Goal: Task Accomplishment & Management: Complete application form

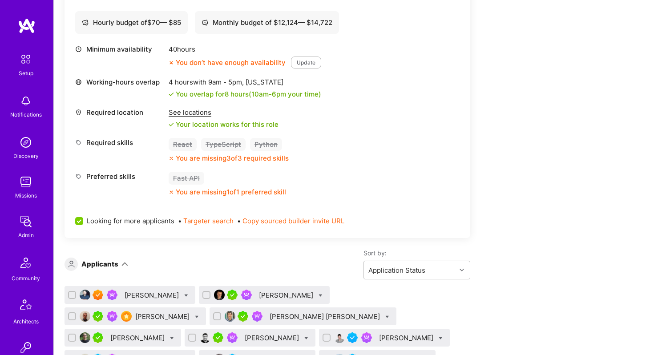
scroll to position [357, 0]
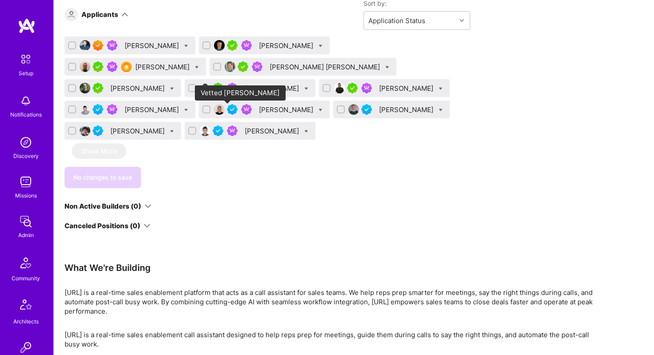
scroll to position [601, 0]
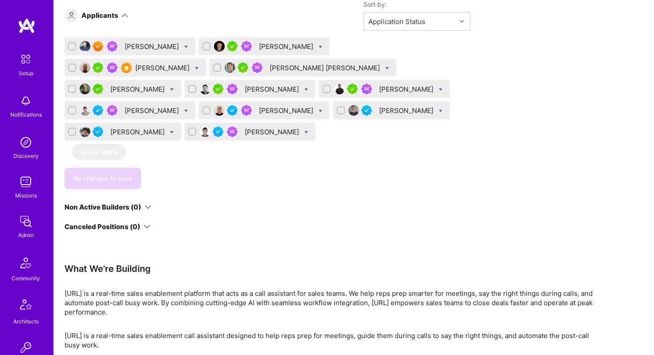
click at [245, 131] on div "[PERSON_NAME]" at bounding box center [273, 131] width 56 height 9
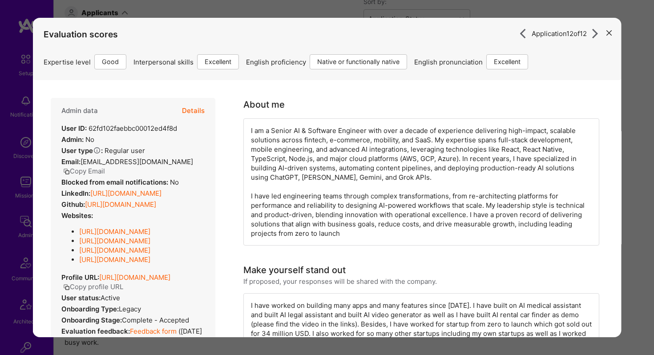
scroll to position [598, 0]
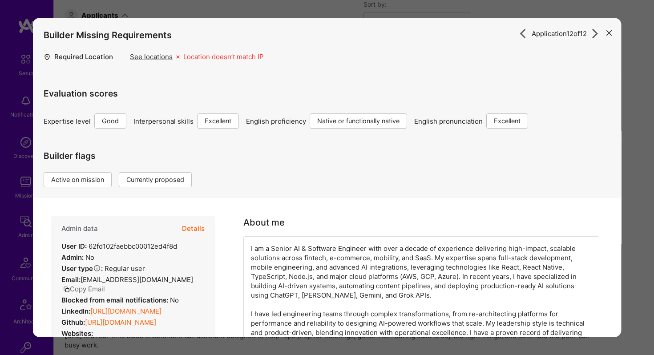
click at [196, 230] on button "Details" at bounding box center [193, 229] width 23 height 26
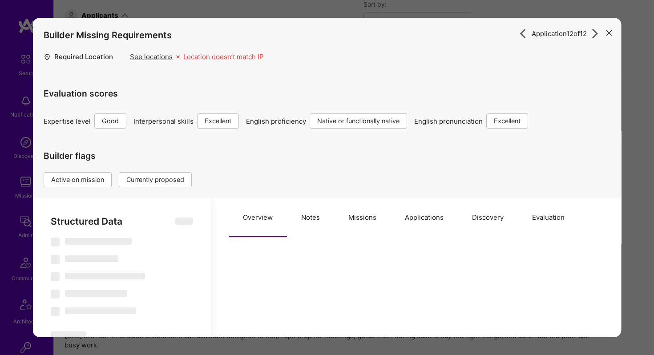
select select "Right Now"
select select "4"
select select "7"
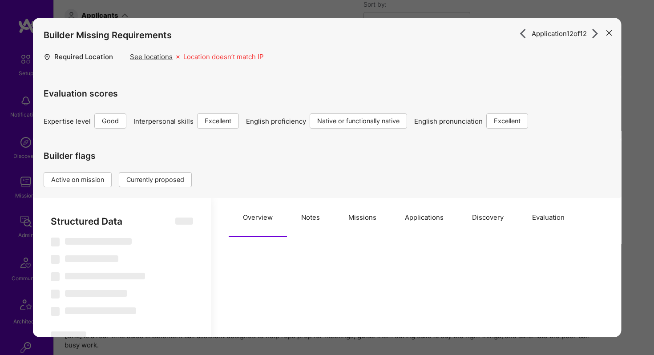
select select "AE"
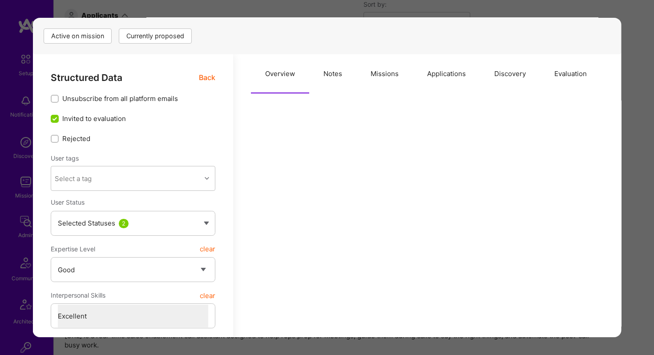
scroll to position [135, 0]
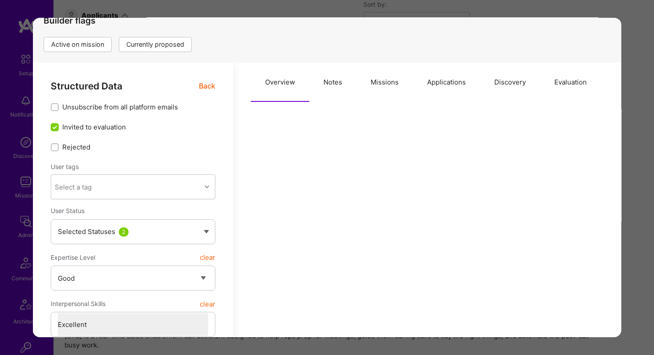
click at [431, 86] on button "Applications" at bounding box center [446, 82] width 67 height 39
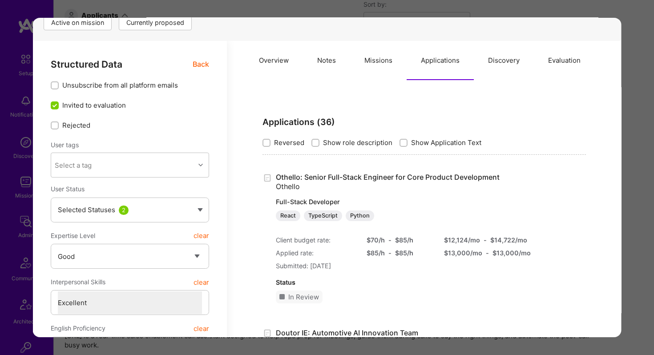
scroll to position [170, 0]
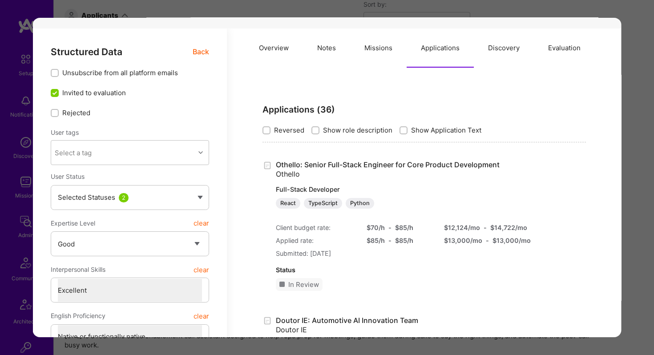
click at [635, 101] on div "Application 12 of 12 Builder Missing Requirements Required Location See locatio…" at bounding box center [327, 177] width 654 height 355
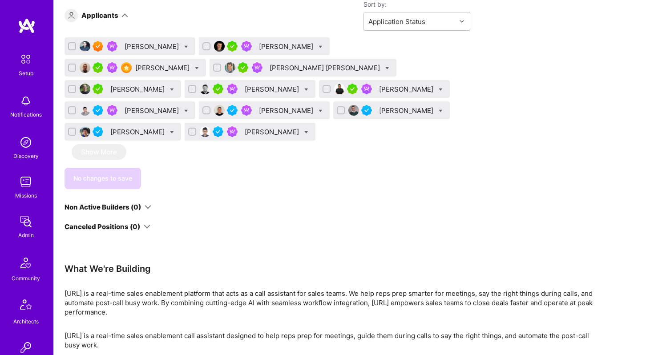
click at [270, 65] on div "[PERSON_NAME] [PERSON_NAME]" at bounding box center [326, 67] width 112 height 9
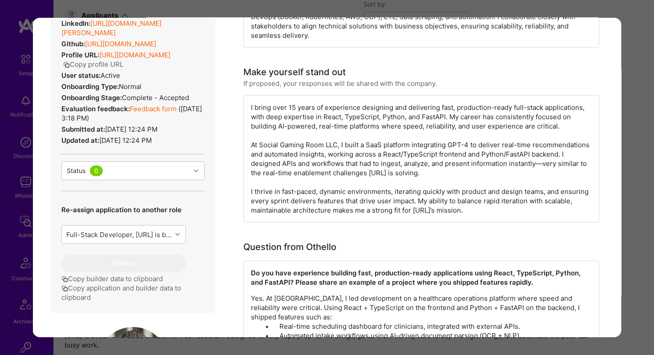
scroll to position [98, 0]
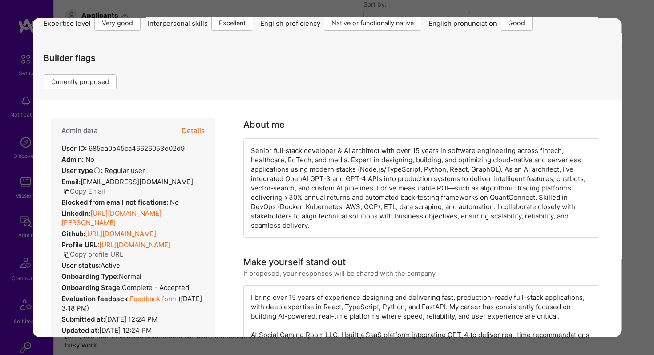
click at [199, 131] on button "Details" at bounding box center [193, 131] width 23 height 26
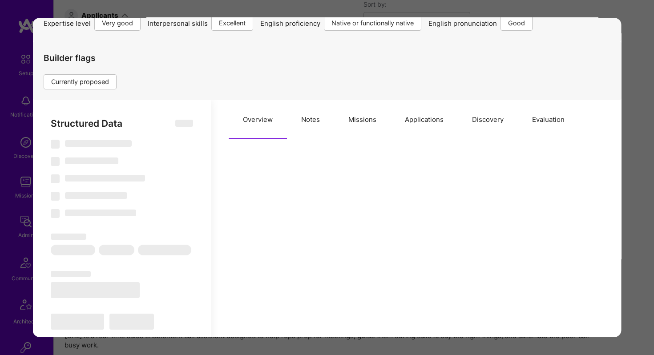
type textarea "x"
select select "Right Now"
select select "5"
select select "7"
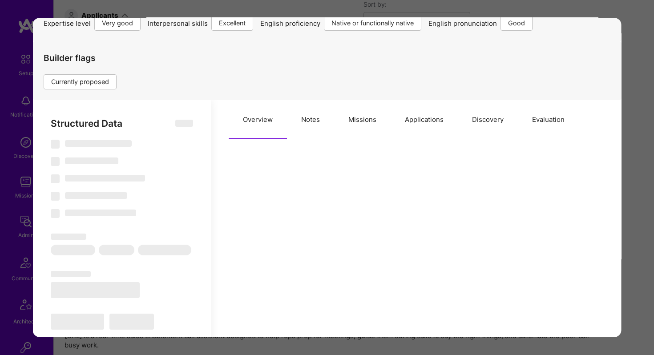
select select "6"
select select "AD"
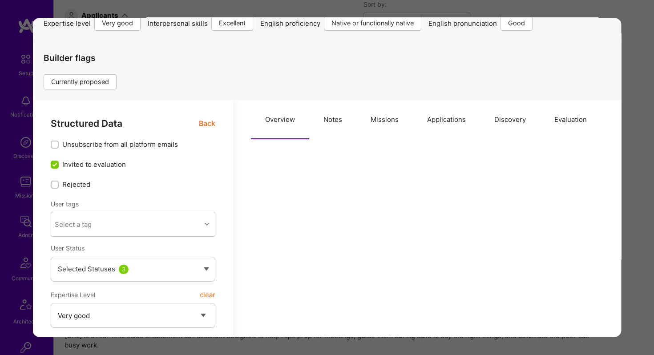
click at [377, 118] on button "Missions" at bounding box center [384, 119] width 57 height 39
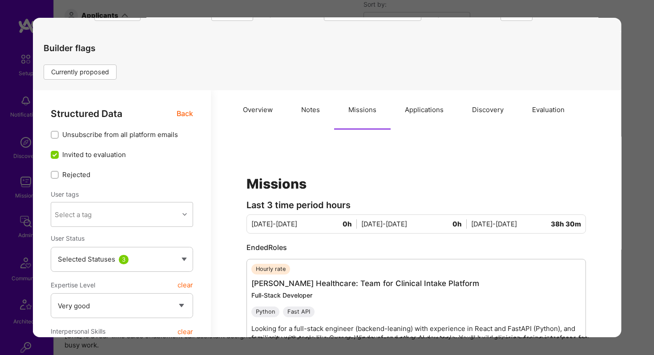
scroll to position [108, 0]
click at [419, 113] on button "Applications" at bounding box center [424, 109] width 67 height 39
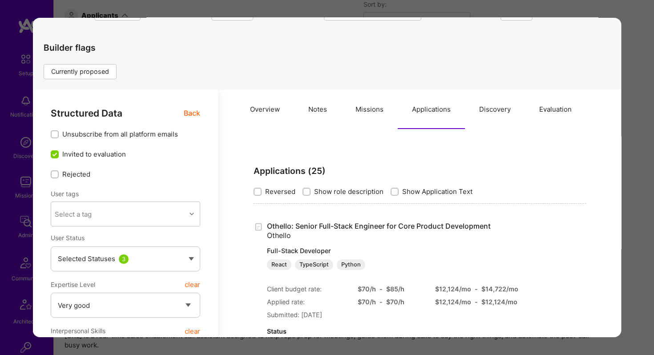
click at [637, 21] on div "Application 4 of 12 Builder Missing Requirements Required Location See location…" at bounding box center [327, 177] width 654 height 355
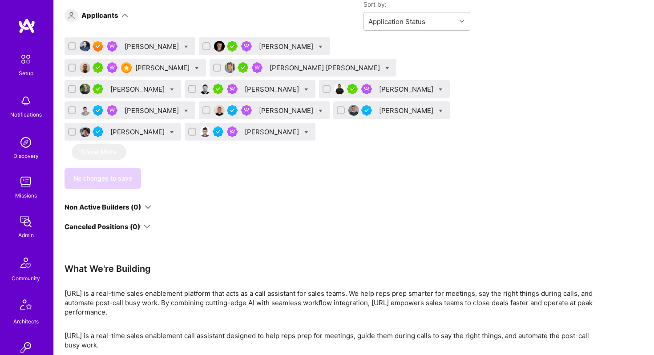
click at [301, 85] on div "[PERSON_NAME]" at bounding box center [273, 89] width 56 height 9
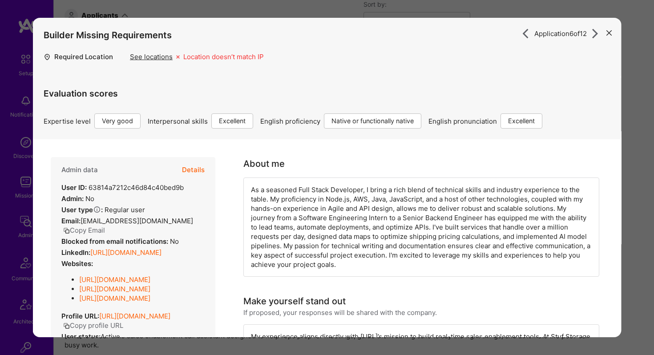
click at [197, 166] on button "Details" at bounding box center [193, 170] width 23 height 26
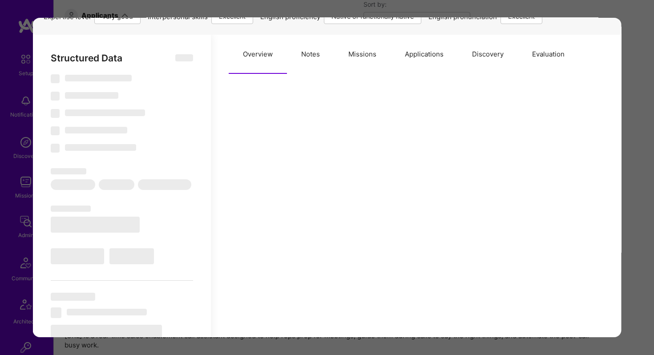
scroll to position [130, 0]
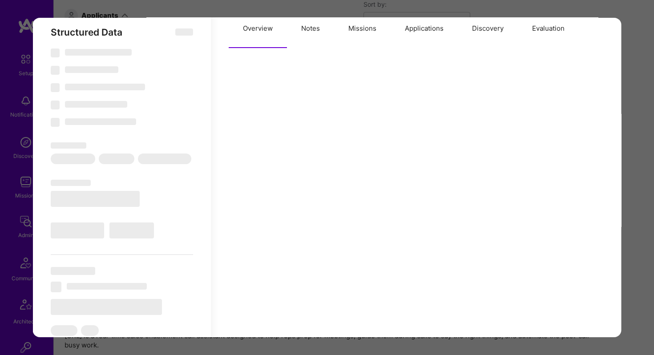
type textarea "x"
select select "Right Now"
select select "5"
select select "7"
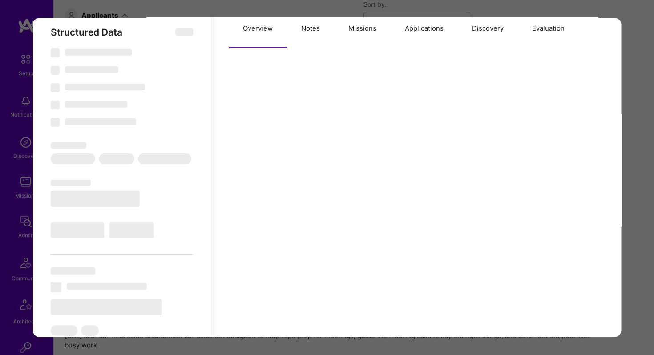
select select "7"
select select "CA"
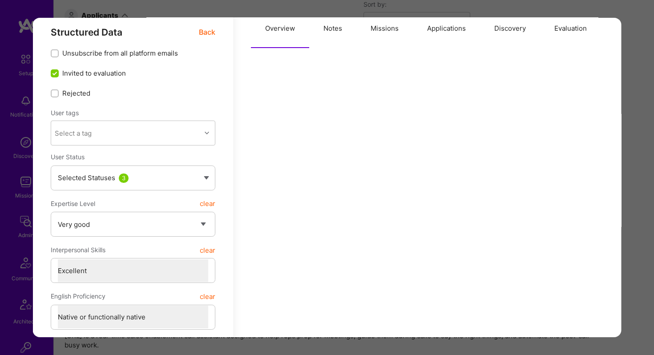
click at [432, 32] on button "Applications" at bounding box center [446, 28] width 67 height 39
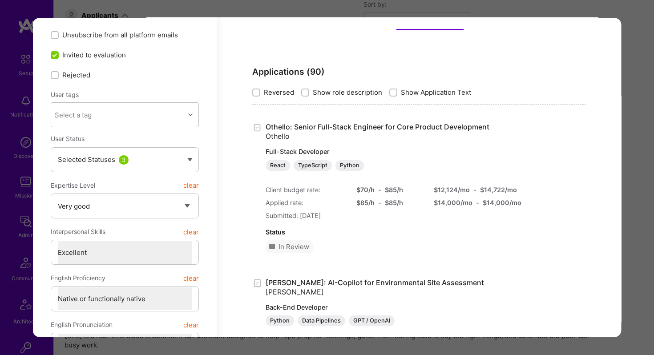
scroll to position [151, 0]
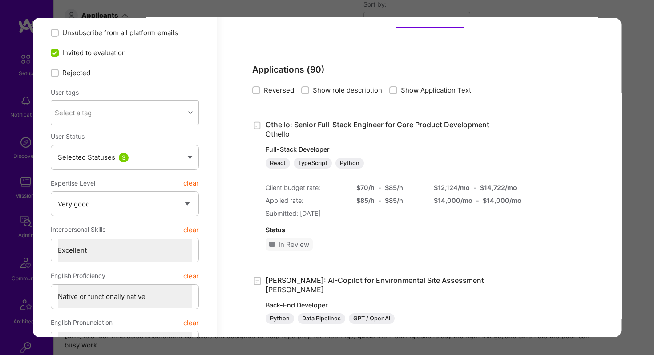
click at [115, 16] on div "Application 6 of 12 Builder Missing Requirements Required Location See location…" at bounding box center [327, 177] width 654 height 355
